Goal: Task Accomplishment & Management: Manage account settings

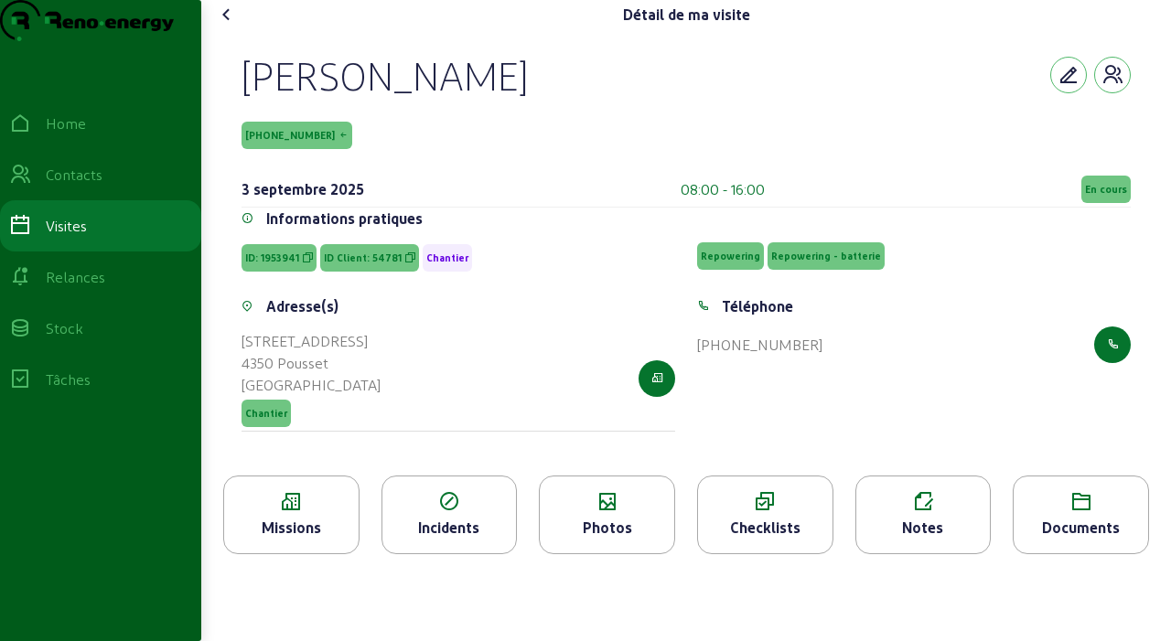
click at [594, 554] on div "Photos" at bounding box center [607, 515] width 136 height 79
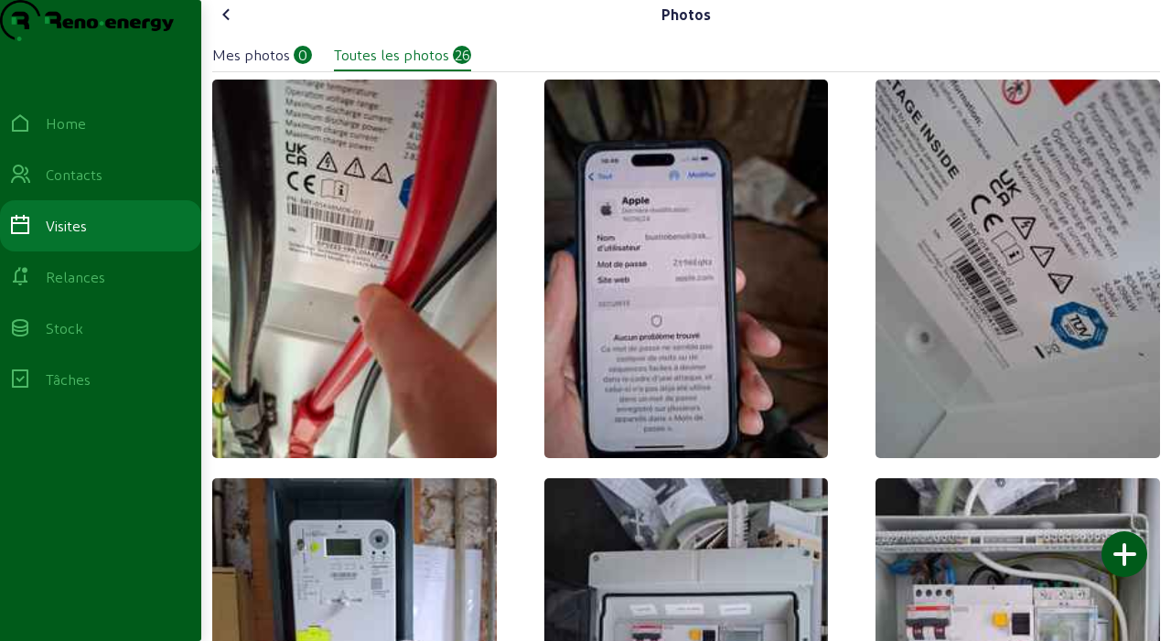
click at [1119, 564] on div at bounding box center [1124, 554] width 46 height 46
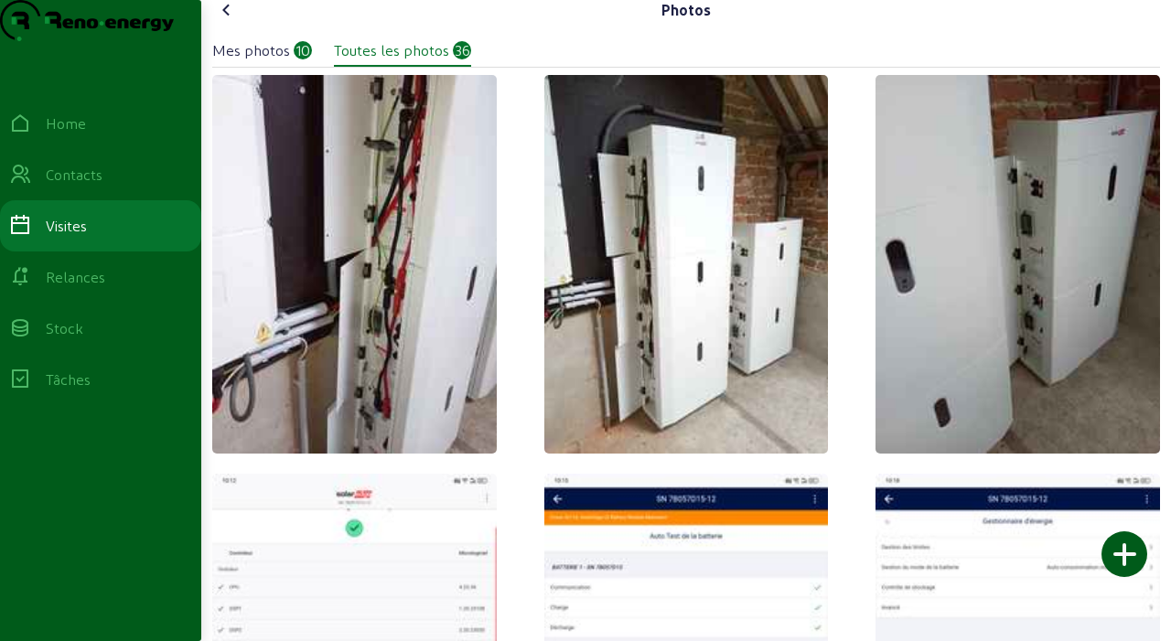
scroll to position [7, 0]
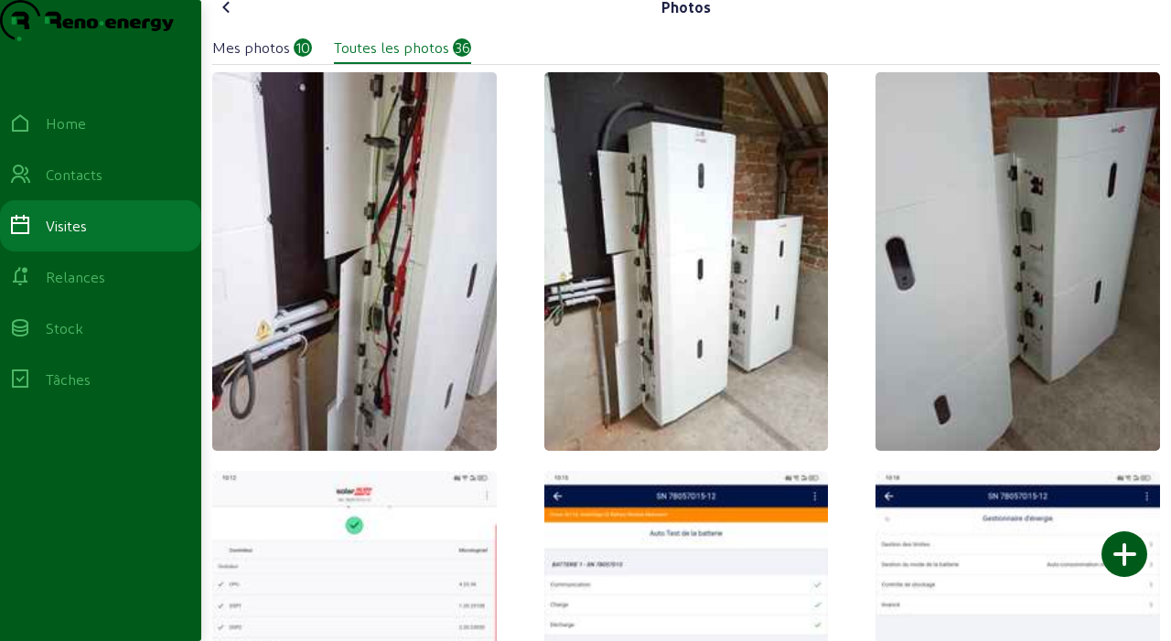
click at [234, 18] on icon at bounding box center [227, 7] width 22 height 22
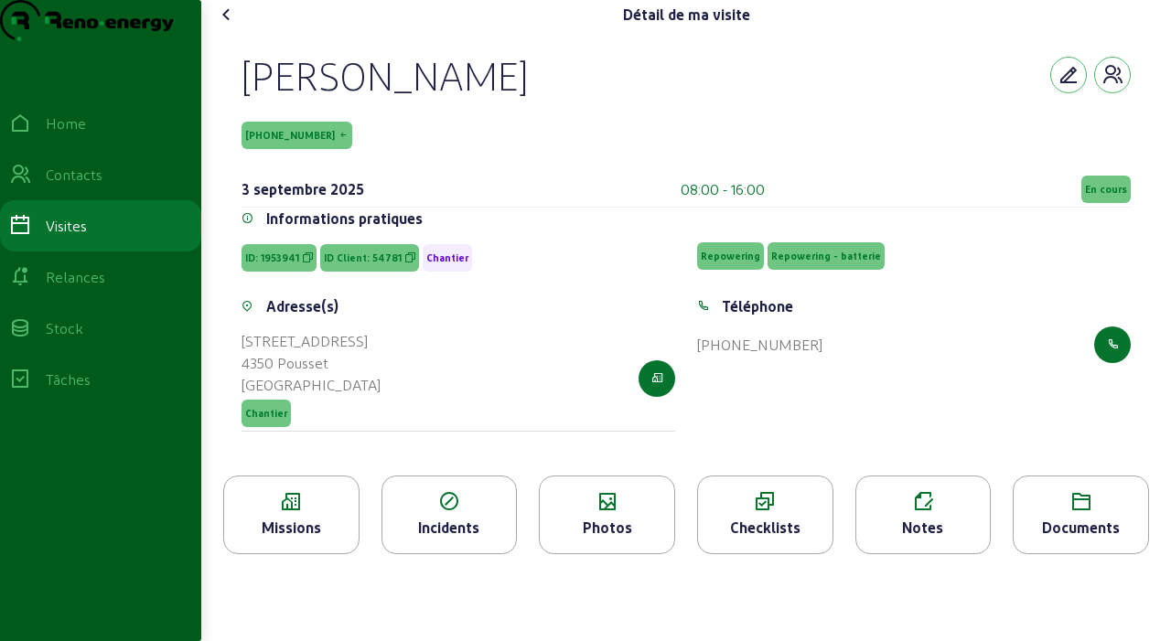
click at [936, 550] on div "Notes" at bounding box center [923, 515] width 136 height 79
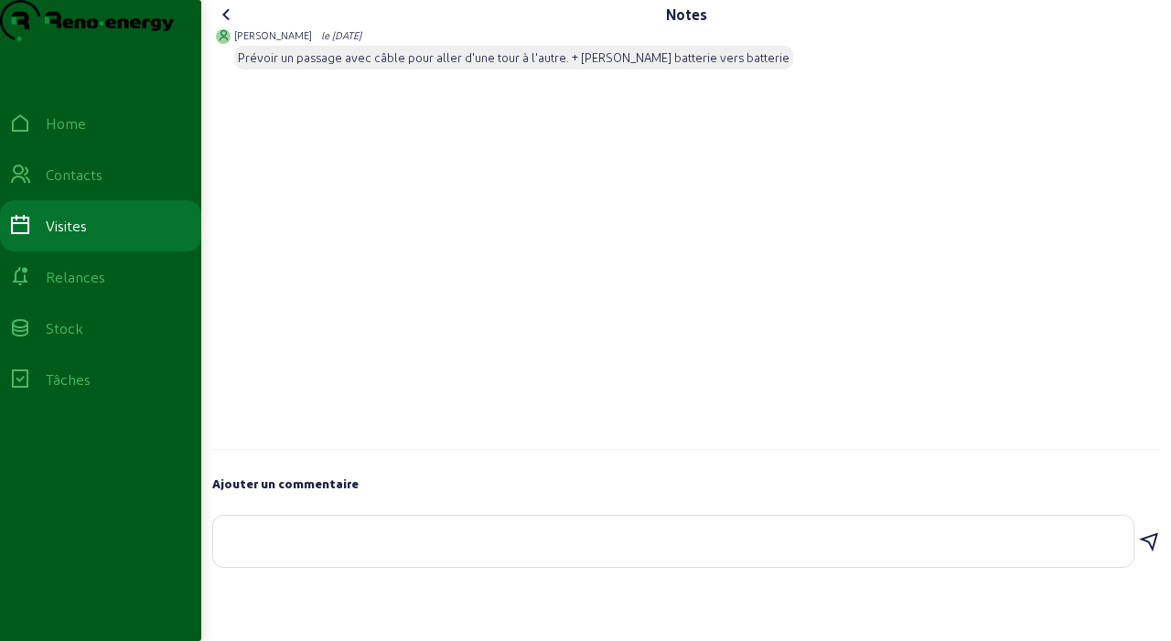
click at [480, 549] on textarea at bounding box center [673, 538] width 891 height 22
click at [754, 549] on textarea at bounding box center [673, 538] width 891 height 22
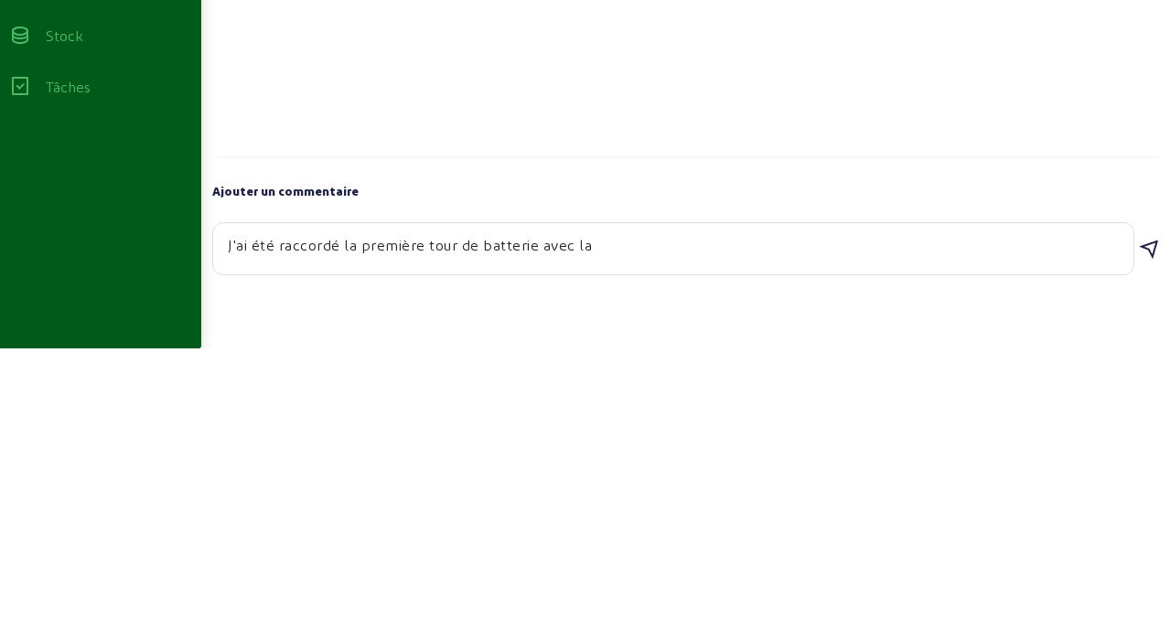
type textarea "J'ai été raccordé la première tour de batterie avec la deuxième"
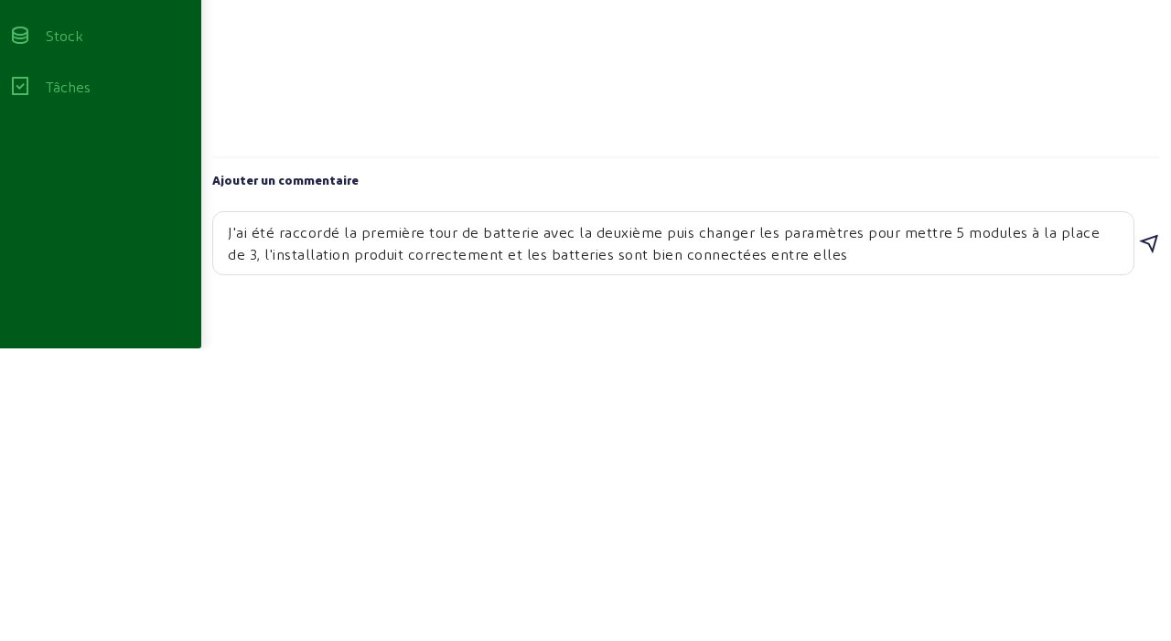
type textarea "J'ai été raccordé la première tour de batterie avec la deuxième puis changer le…"
click at [1146, 548] on icon at bounding box center [1149, 537] width 22 height 22
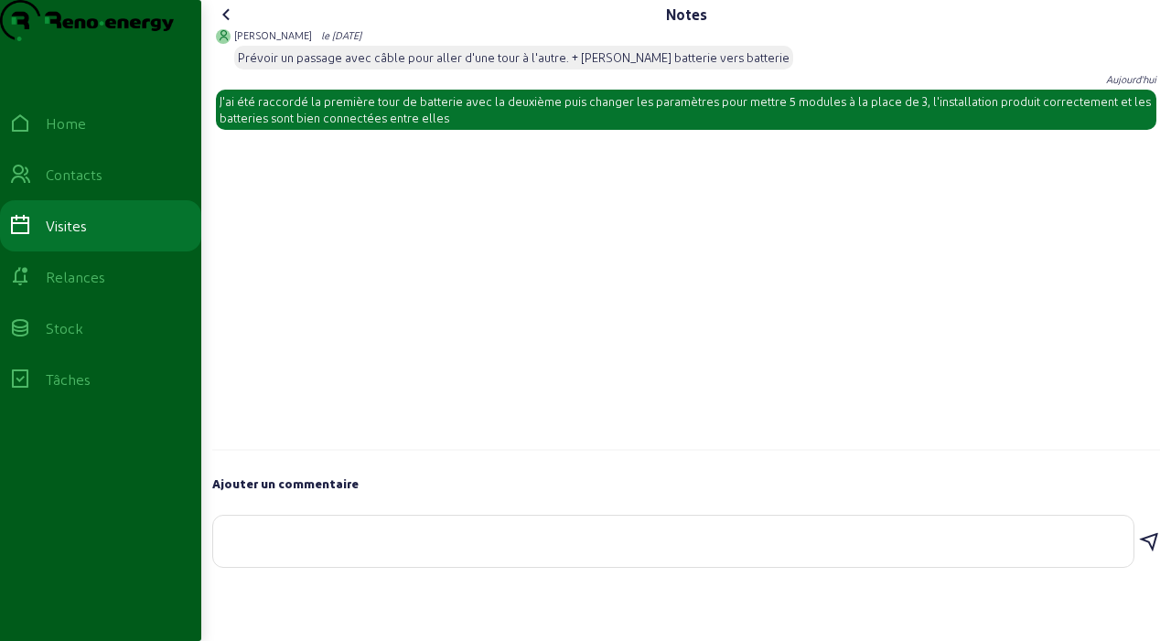
click at [233, 26] on icon at bounding box center [227, 15] width 22 height 22
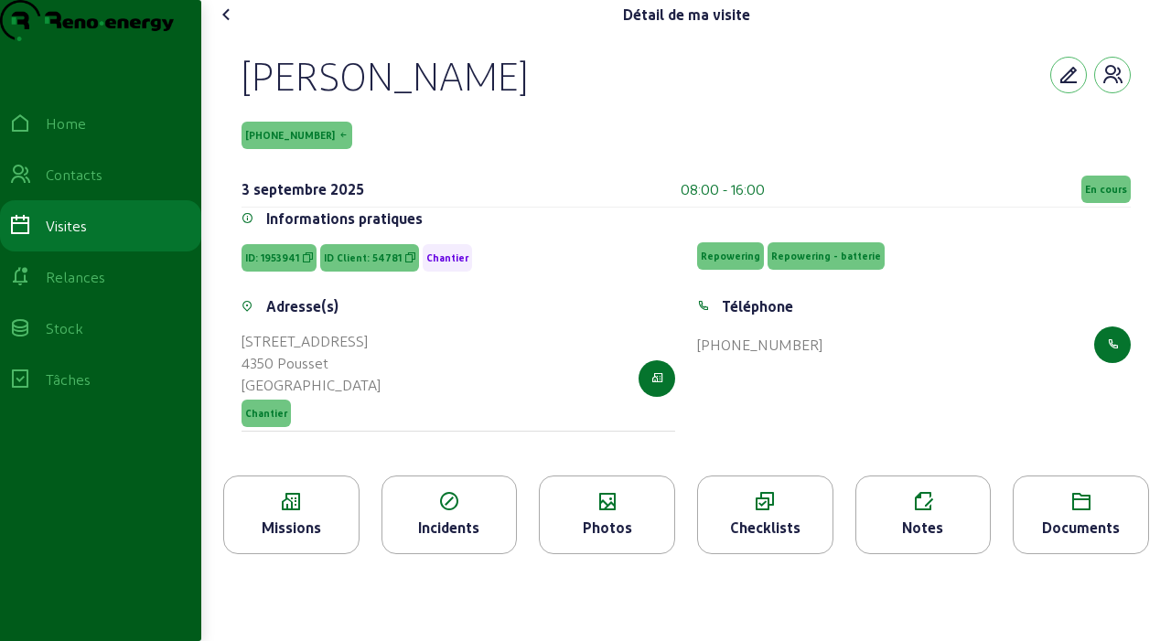
click at [1095, 203] on span "En cours" at bounding box center [1105, 189] width 49 height 27
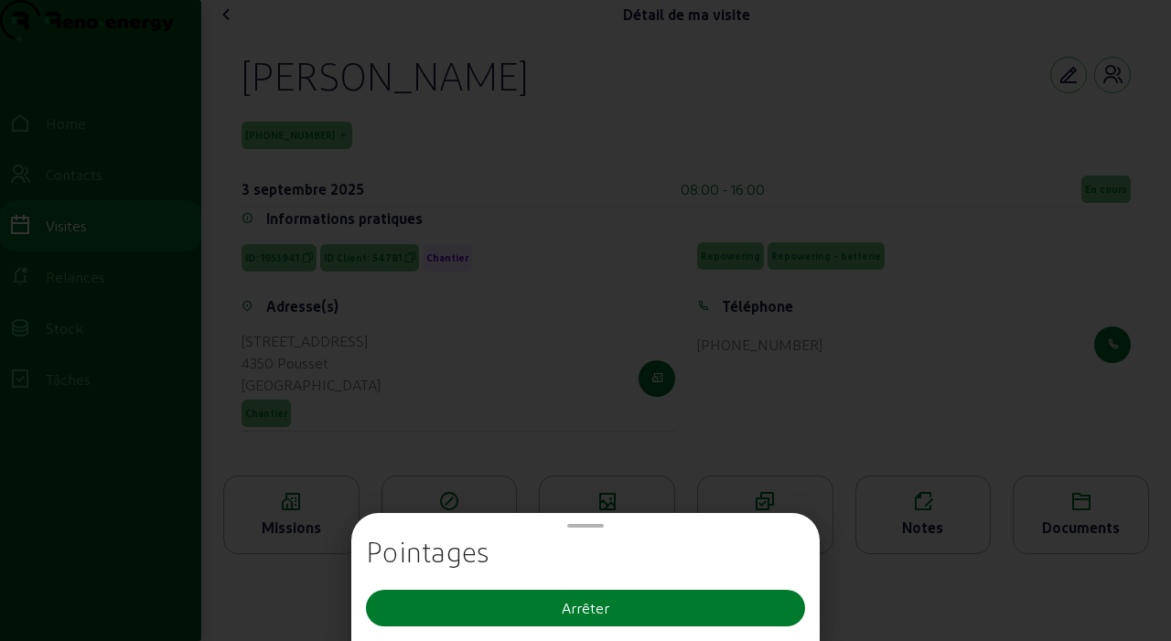
click at [701, 611] on button "Arrêter" at bounding box center [585, 608] width 439 height 37
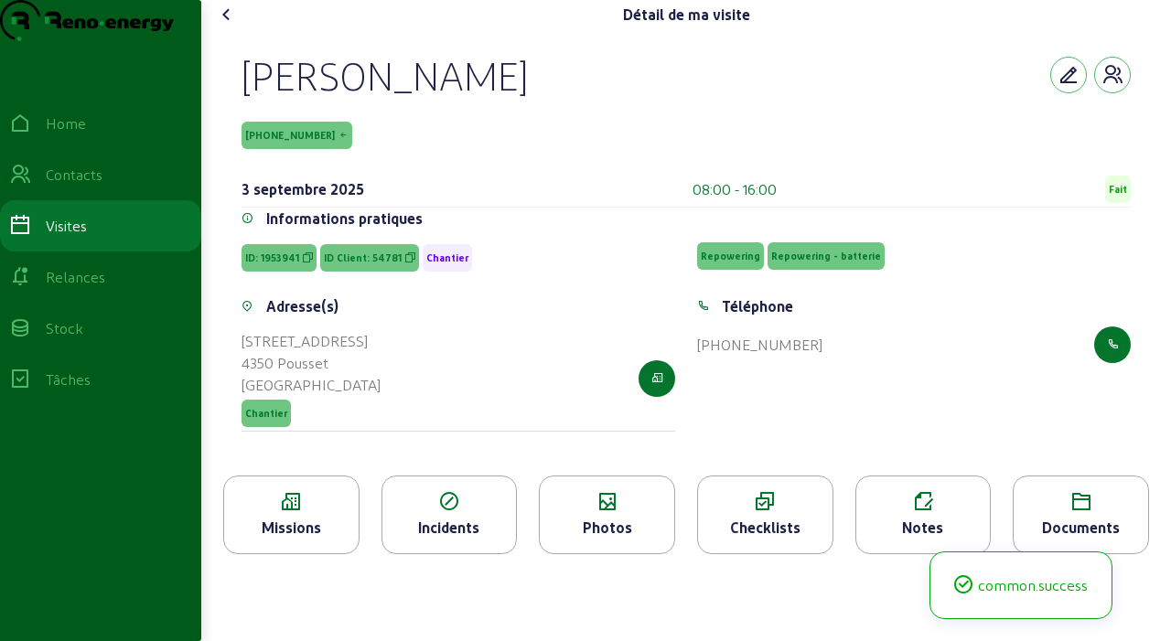
click at [228, 26] on icon at bounding box center [227, 15] width 22 height 22
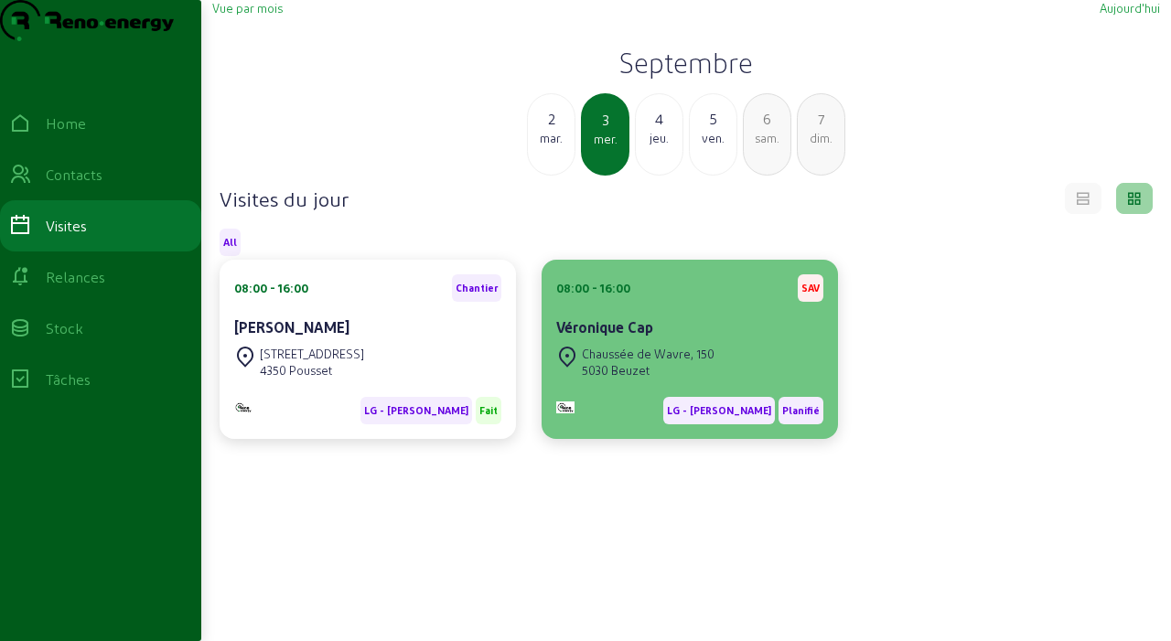
click at [675, 362] on div "Chaussée de Wavre, 150" at bounding box center [648, 354] width 133 height 16
